Goal: Transaction & Acquisition: Book appointment/travel/reservation

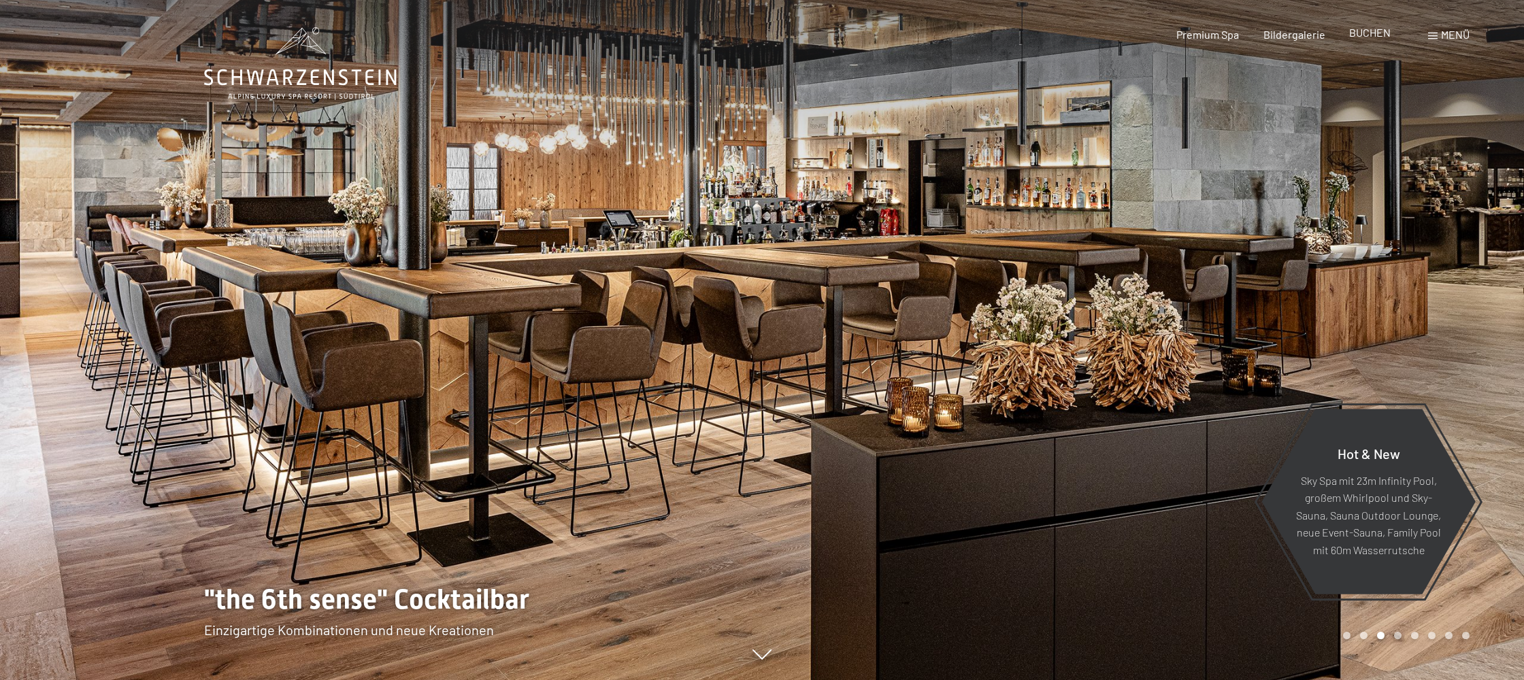
click at [1361, 33] on span "BUCHEN" at bounding box center [1370, 32] width 42 height 13
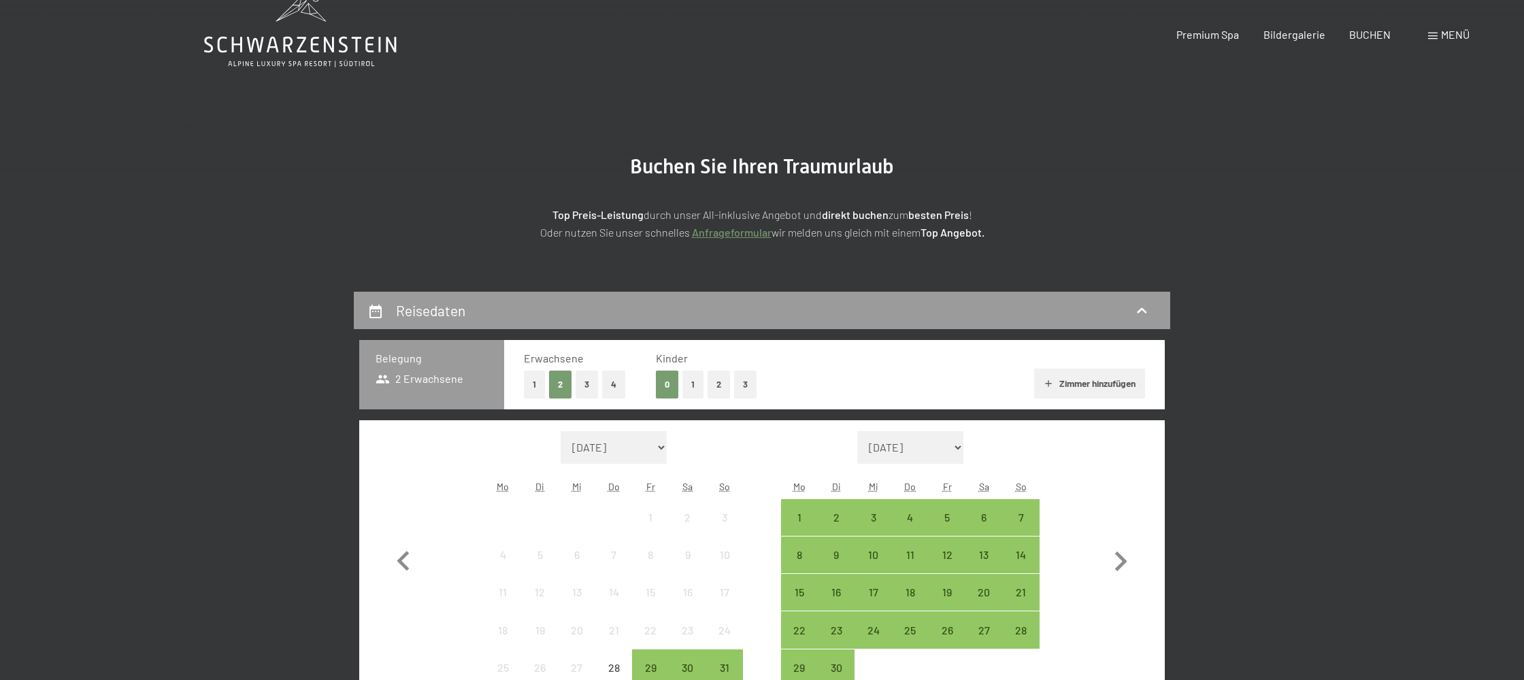
scroll to position [311, 0]
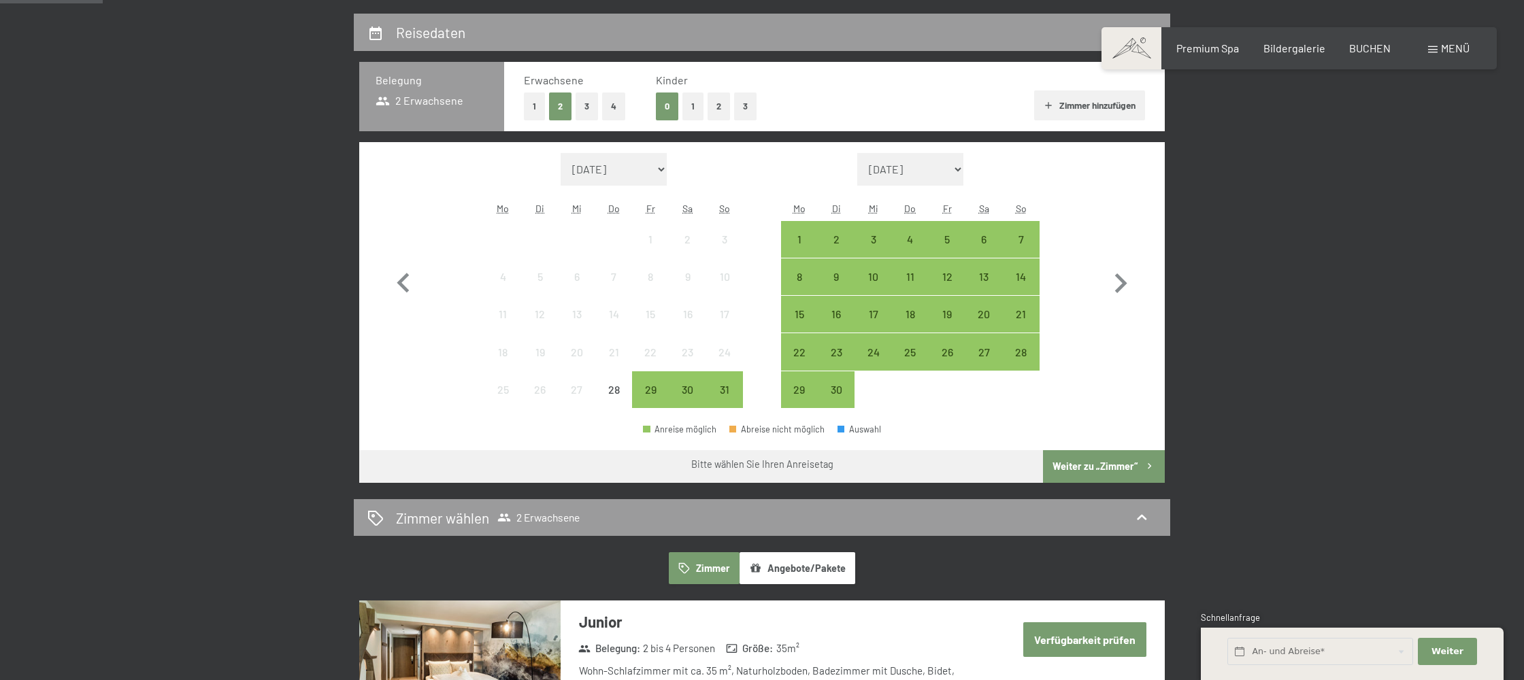
click at [621, 186] on div "Monat/Jahr August 2025 September 2025 Oktober 2025 November 2025 Dezember 2025 …" at bounding box center [613, 281] width 259 height 256
click at [616, 182] on select "August 2025 September 2025 Oktober 2025 November 2025 Dezember 2025 Januar 2026…" at bounding box center [614, 169] width 106 height 33
select select "2025-12-01"
select select "2026-01-01"
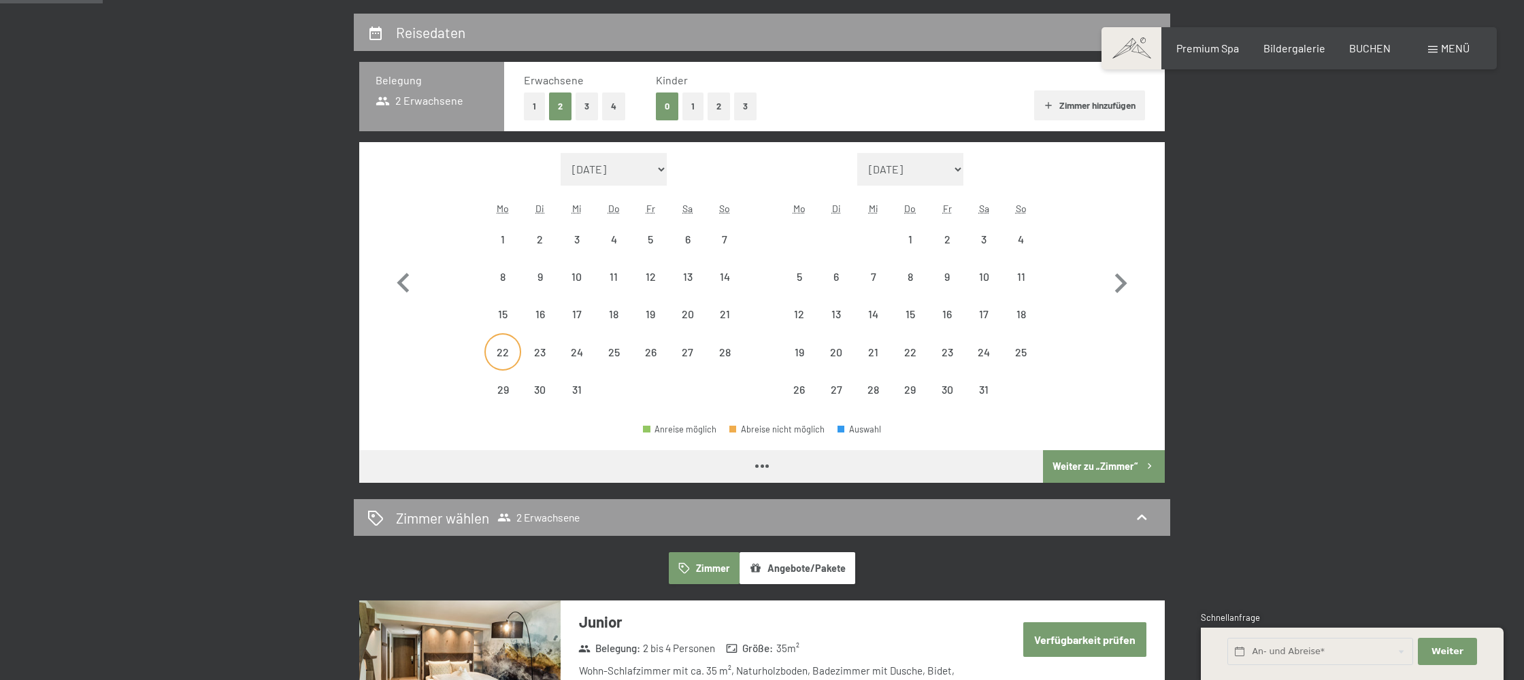
select select "2025-12-01"
select select "2026-01-01"
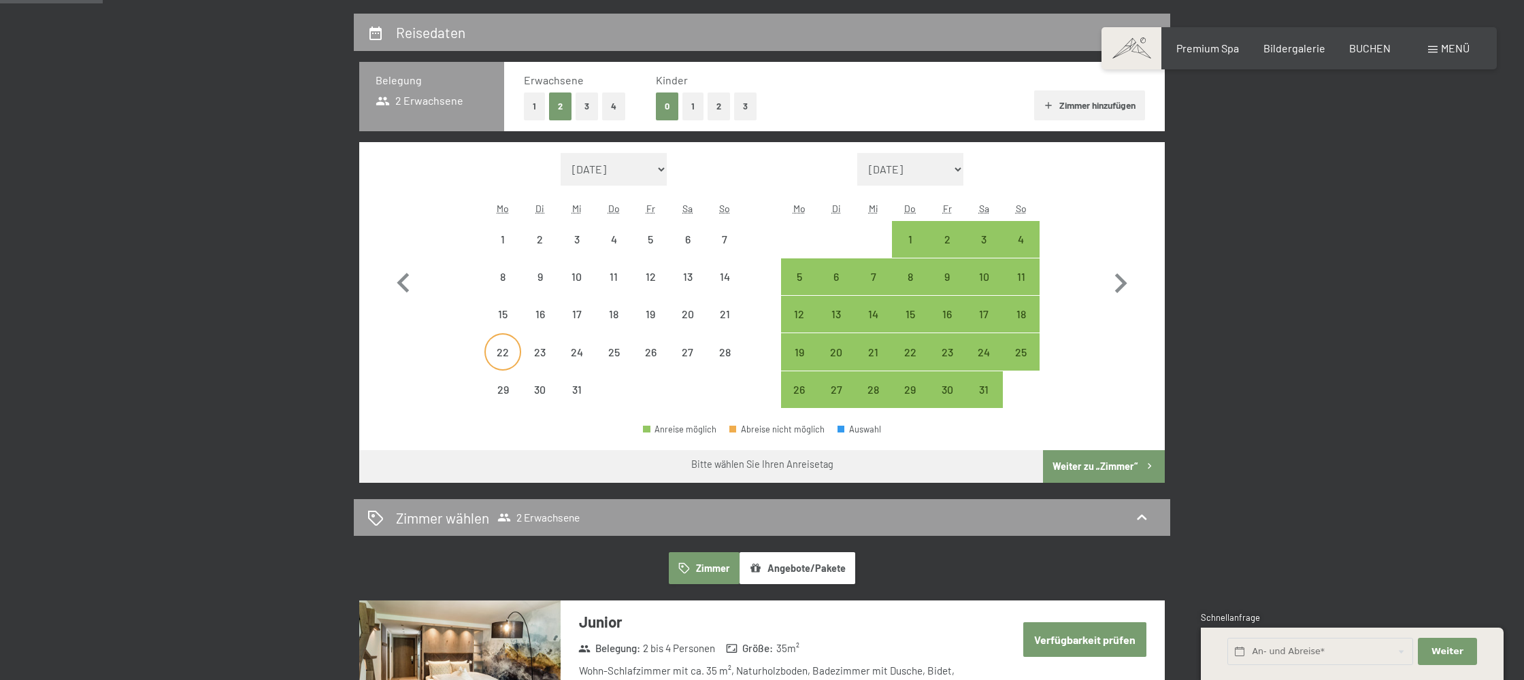
select select "2025-12-01"
select select "2026-01-01"
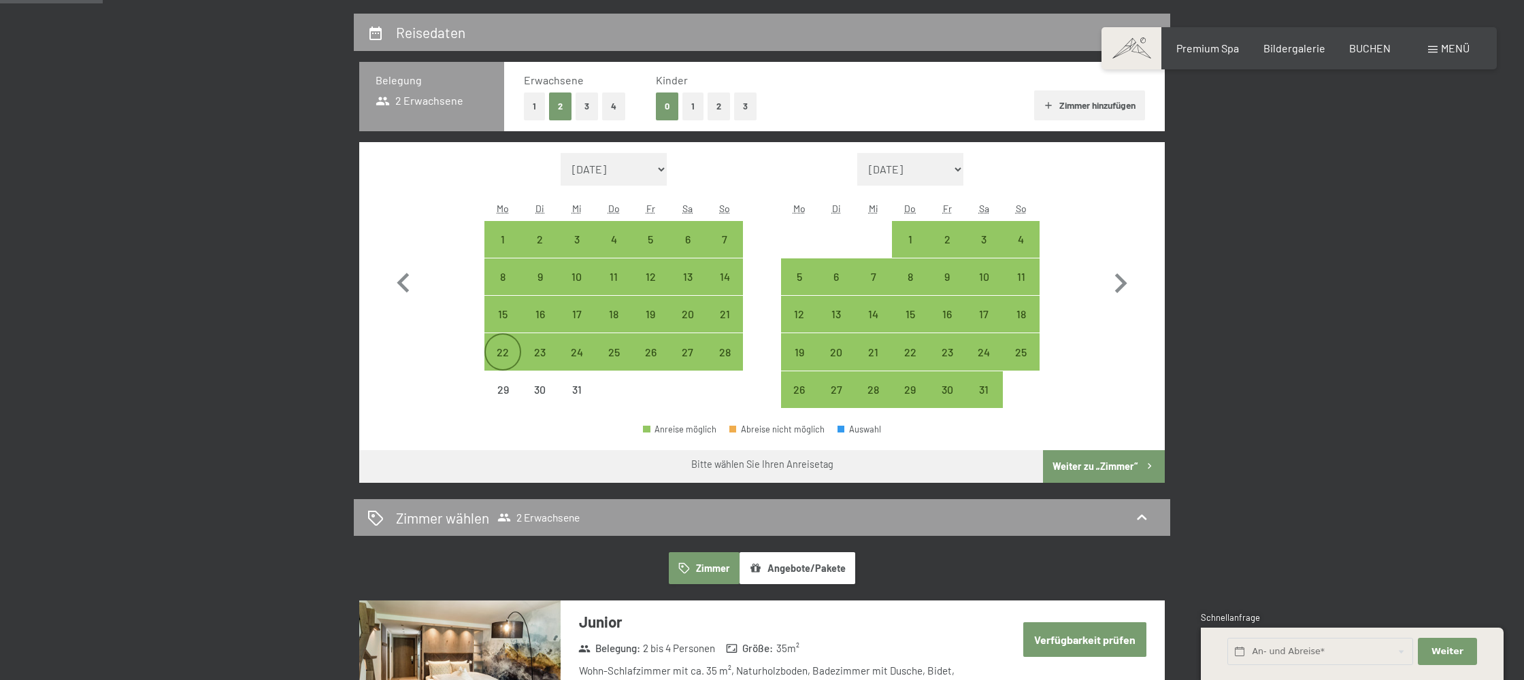
click at [510, 354] on div "22" at bounding box center [503, 364] width 34 height 34
select select "2025-12-01"
select select "2026-01-01"
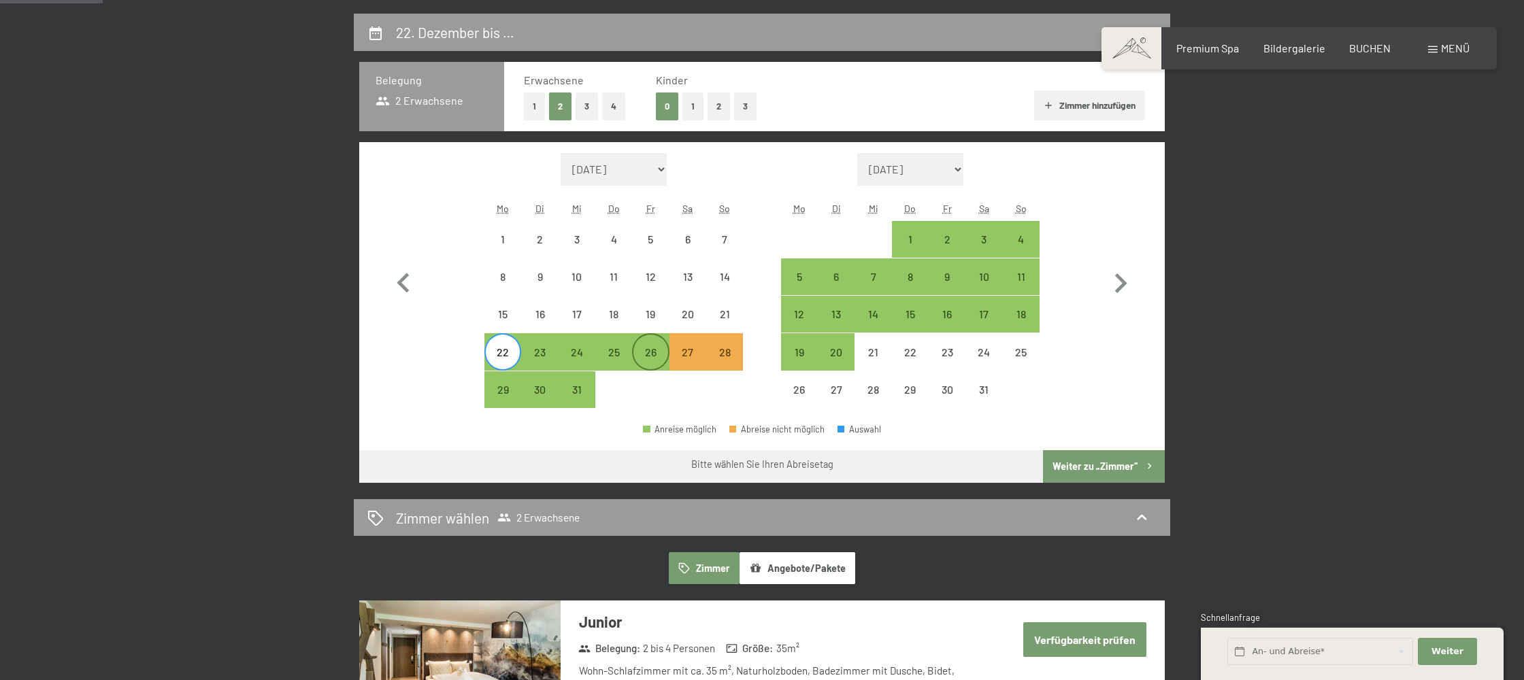
click at [650, 358] on div "26" at bounding box center [650, 364] width 34 height 34
select select "2025-12-01"
select select "2026-01-01"
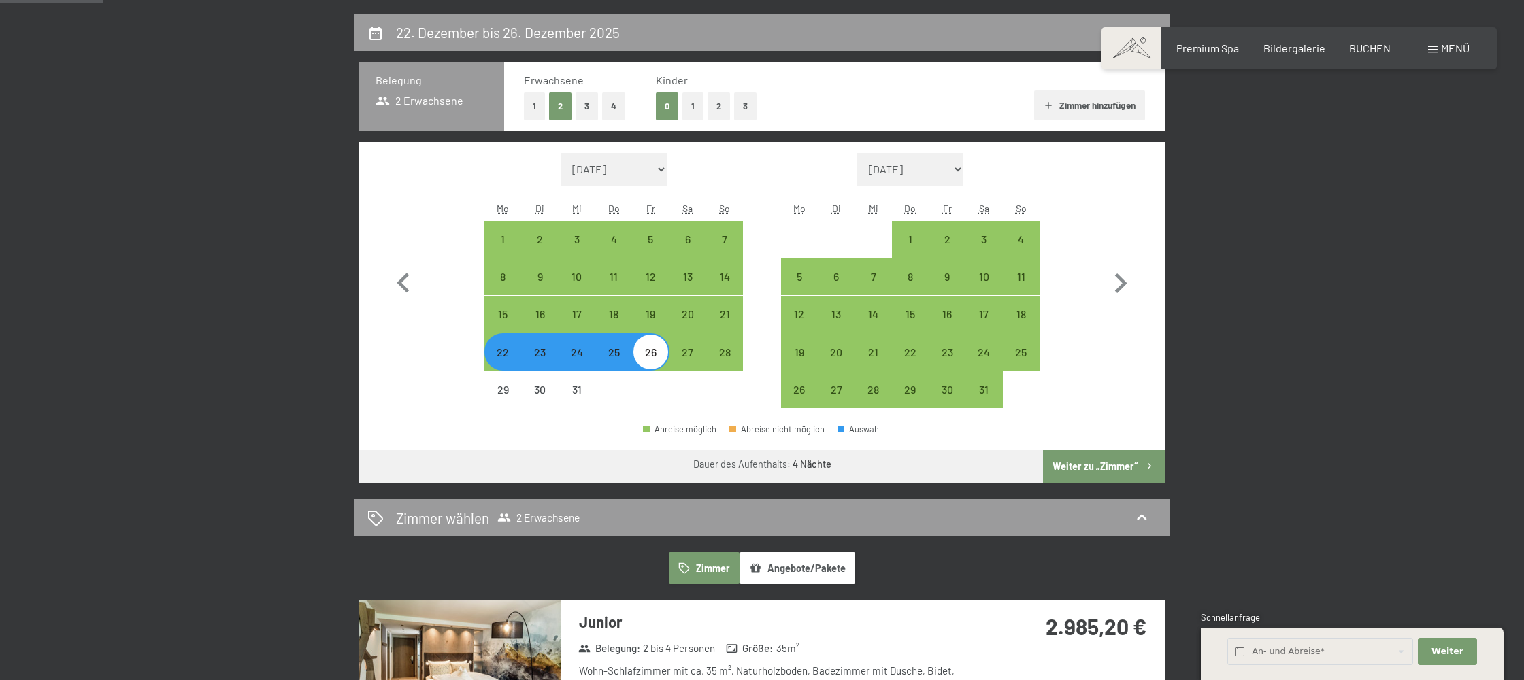
click at [608, 105] on button "4" at bounding box center [613, 107] width 23 height 28
select select "2025-12-01"
select select "2026-01-01"
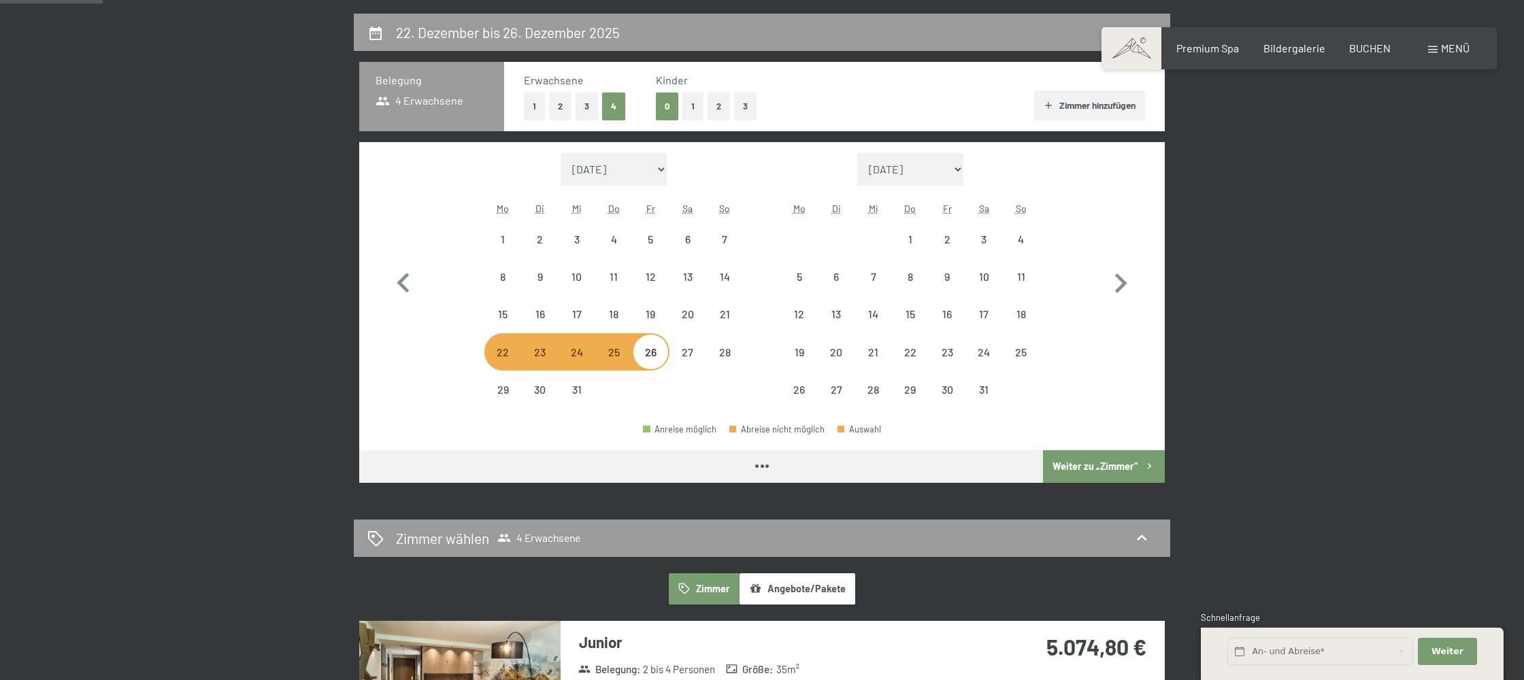
click at [1090, 458] on button "Weiter zu „Zimmer“" at bounding box center [1104, 466] width 122 height 33
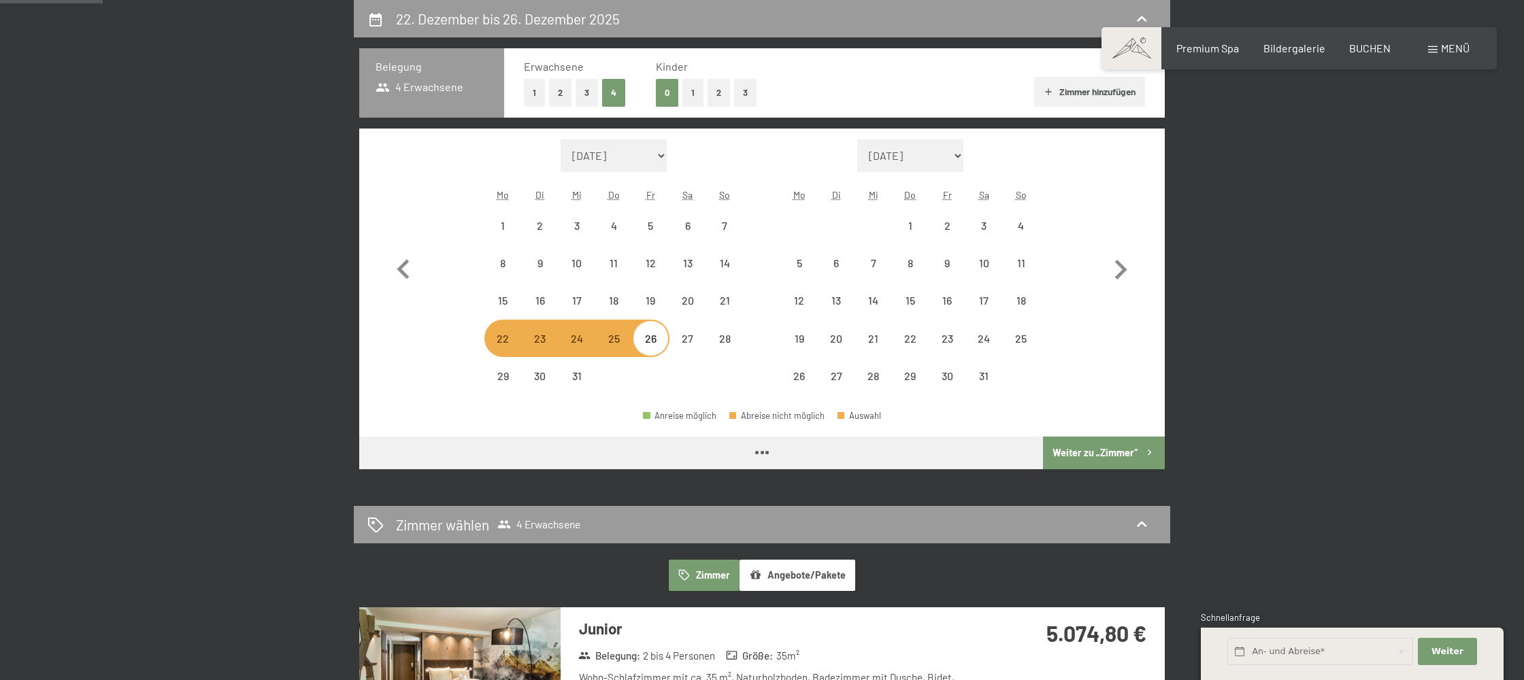
select select "2025-12-01"
select select "2026-01-01"
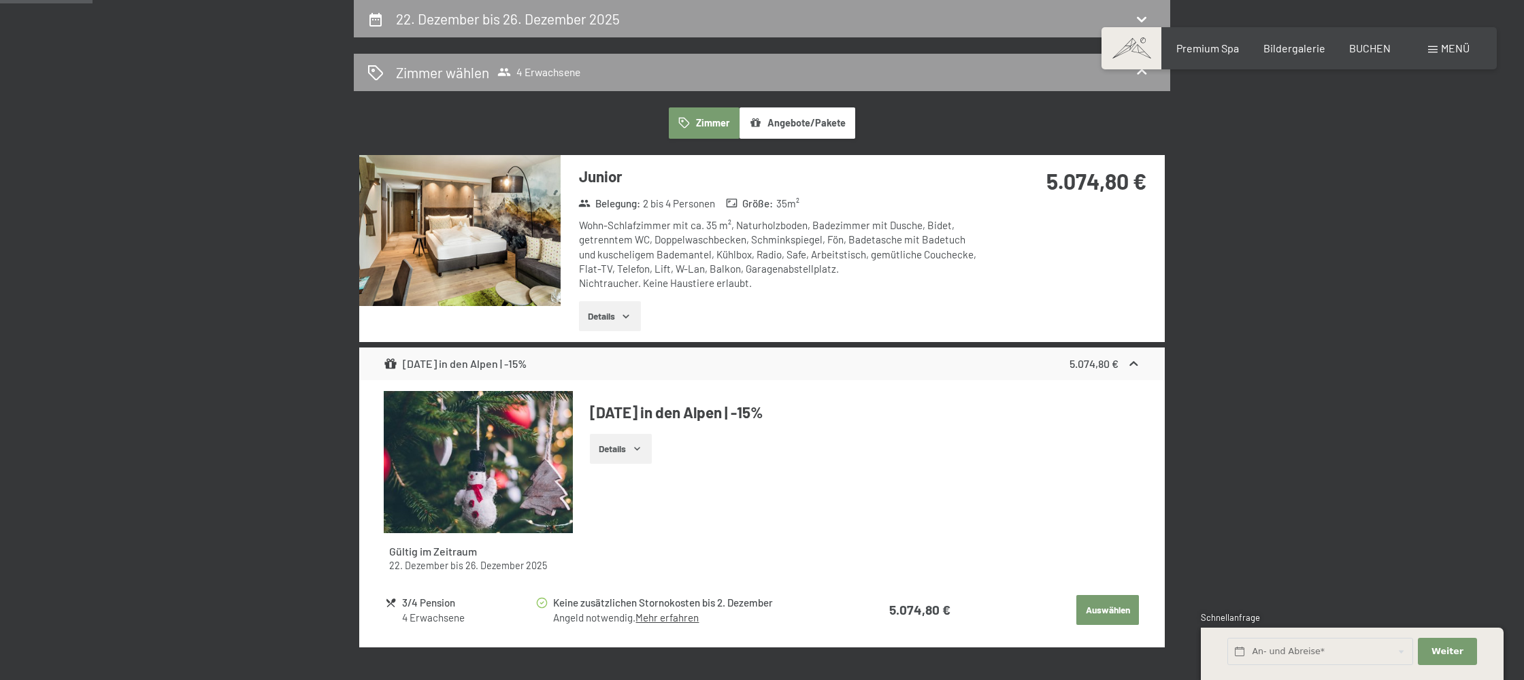
select select "2025-12-01"
select select "2026-01-01"
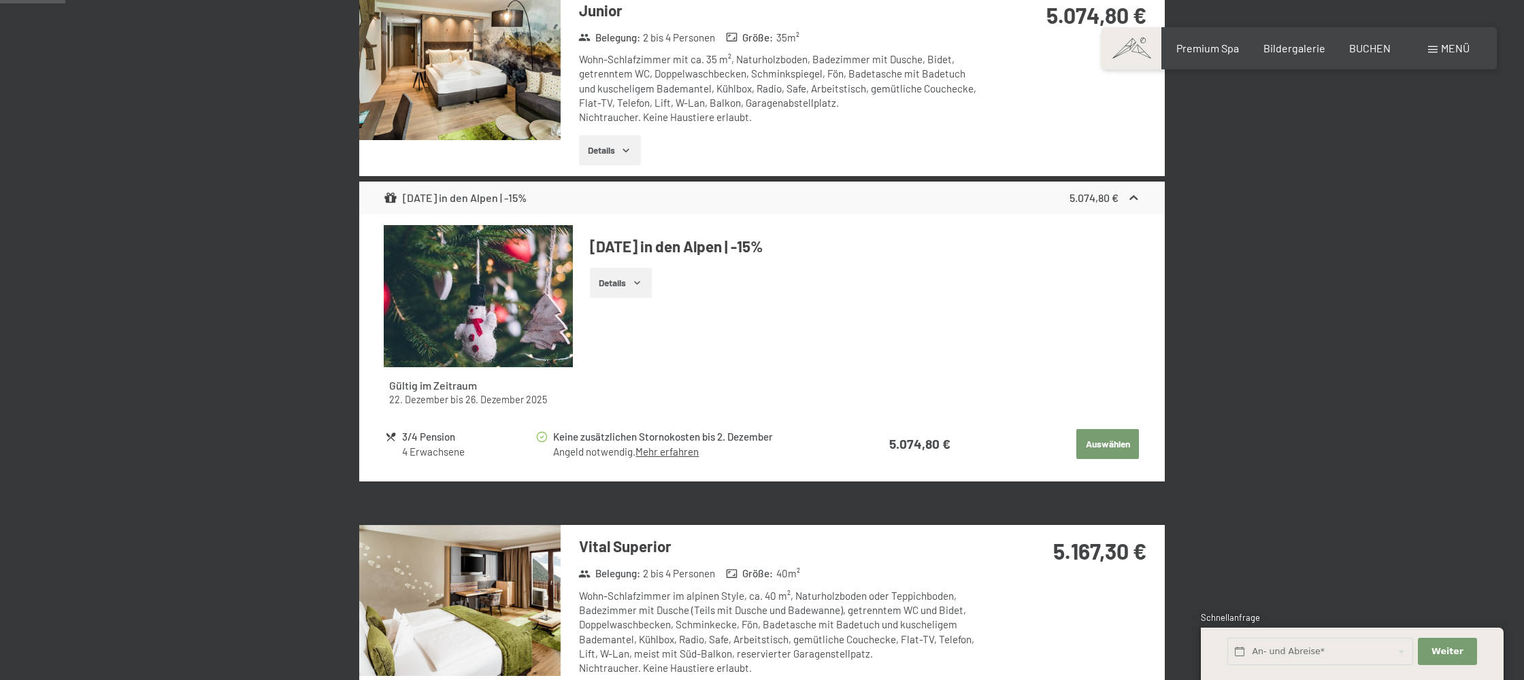
scroll to position [0, 0]
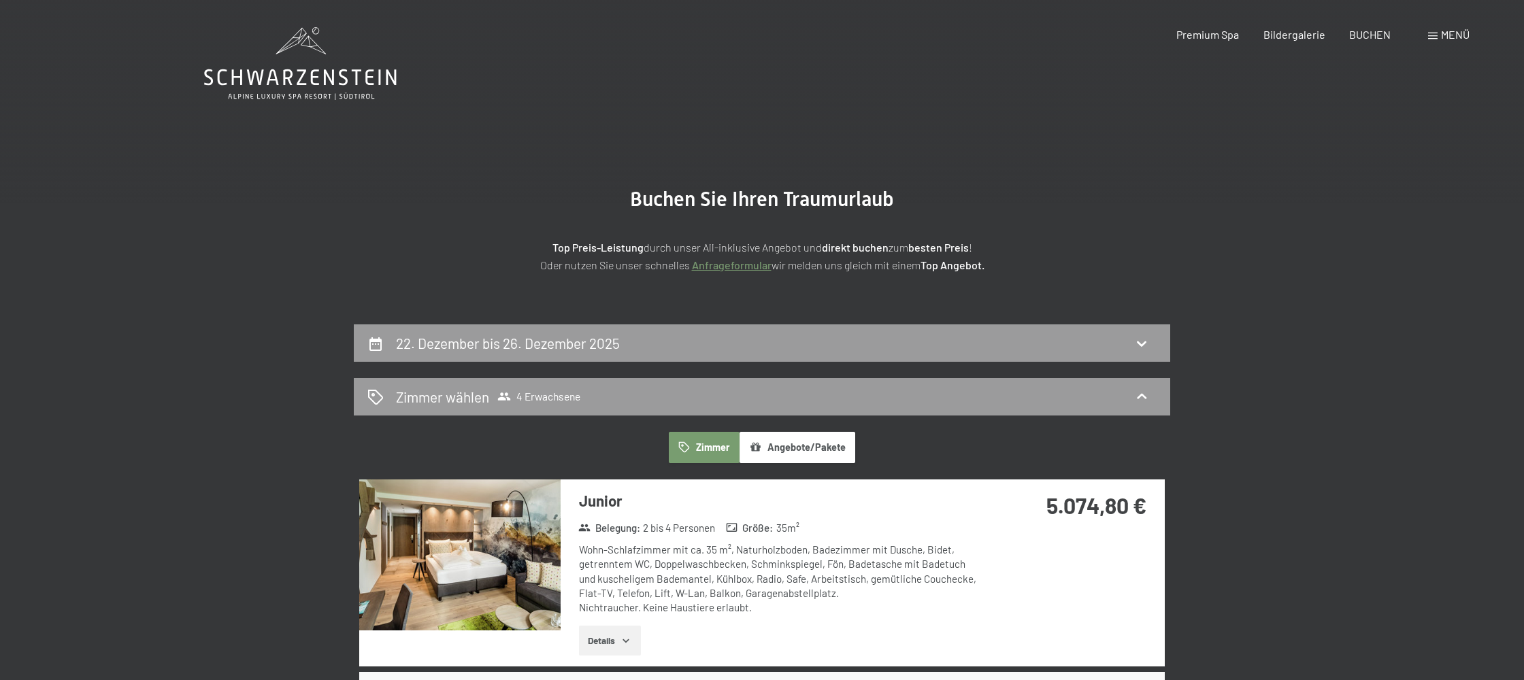
click at [335, 52] on icon at bounding box center [300, 63] width 193 height 73
